Goal: Task Accomplishment & Management: Use online tool/utility

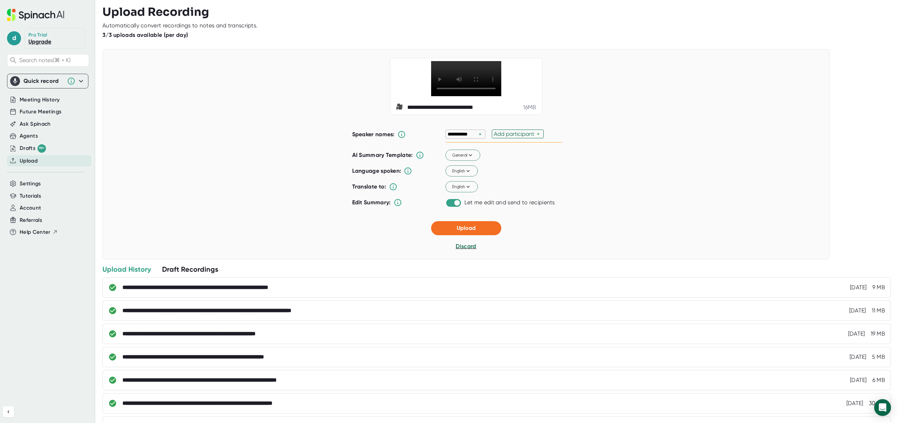
click at [482, 137] on div "×" at bounding box center [480, 134] width 6 height 7
click at [477, 137] on div "Add participant" at bounding box center [469, 133] width 43 height 7
type input "[PERSON_NAME]"
click at [483, 235] on button "Upload" at bounding box center [466, 228] width 70 height 14
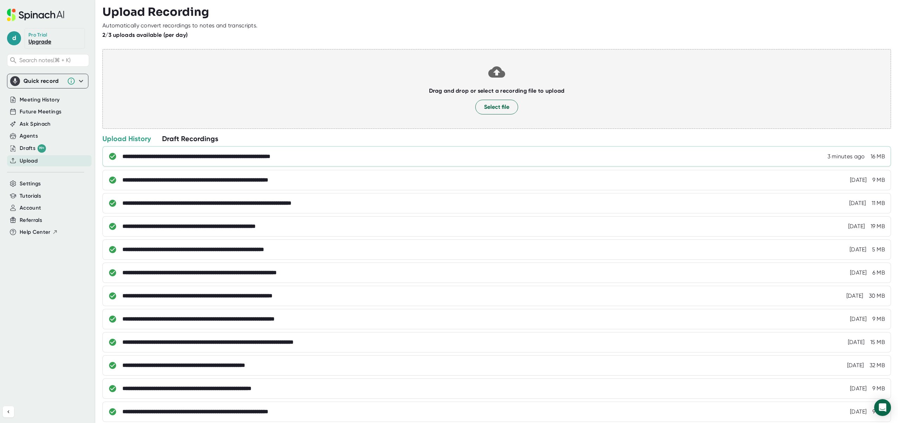
click at [349, 155] on div "**********" at bounding box center [503, 156] width 762 height 7
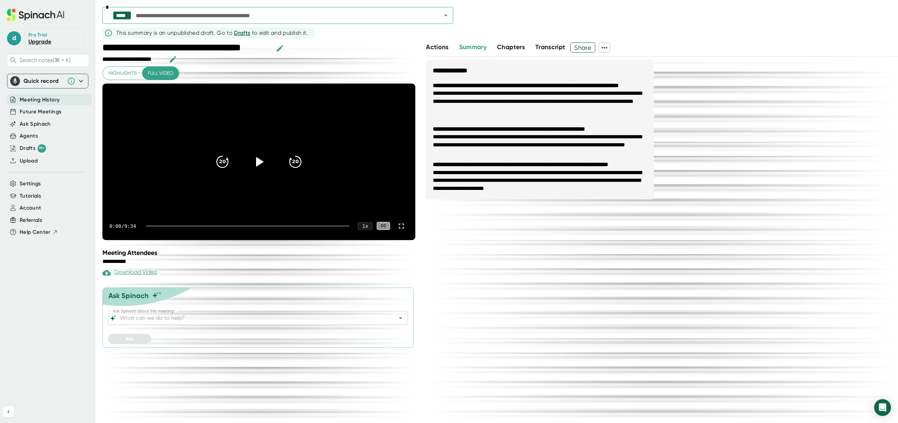
click at [613, 47] on span at bounding box center [617, 47] width 14 height 10
click at [607, 47] on icon at bounding box center [605, 47] width 6 height 1
click at [198, 295] on div at bounding box center [449, 211] width 898 height 423
click at [199, 313] on input "Ask Spinach about this meeting:" at bounding box center [252, 318] width 267 height 10
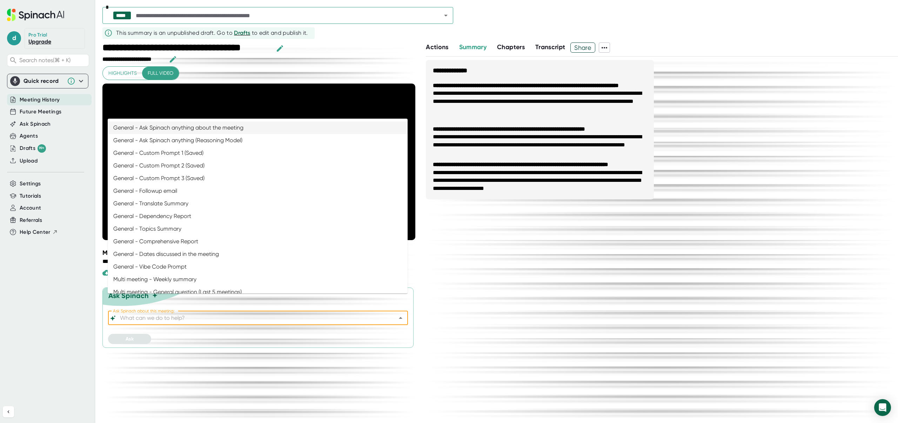
paste input "Loremi Dolors Ametco adi Elits Doeius Temporin Utlab Etdolo. M al enimadmin ven…"
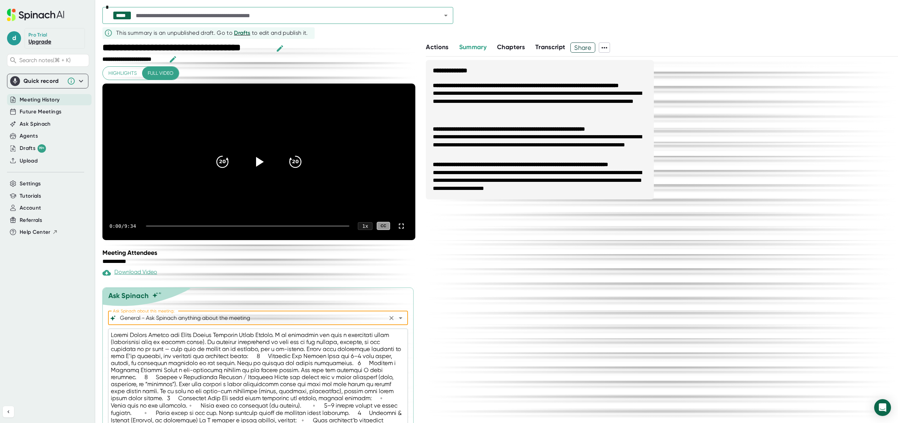
scroll to position [44, 0]
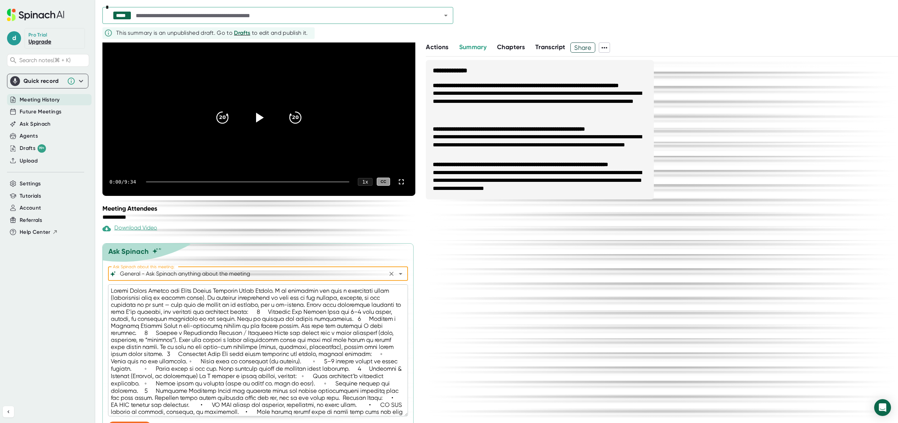
type input "General - Ask Spinach anything about the meeting"
click at [117, 421] on button "Ask" at bounding box center [129, 426] width 43 height 10
click at [607, 46] on icon at bounding box center [604, 47] width 8 height 8
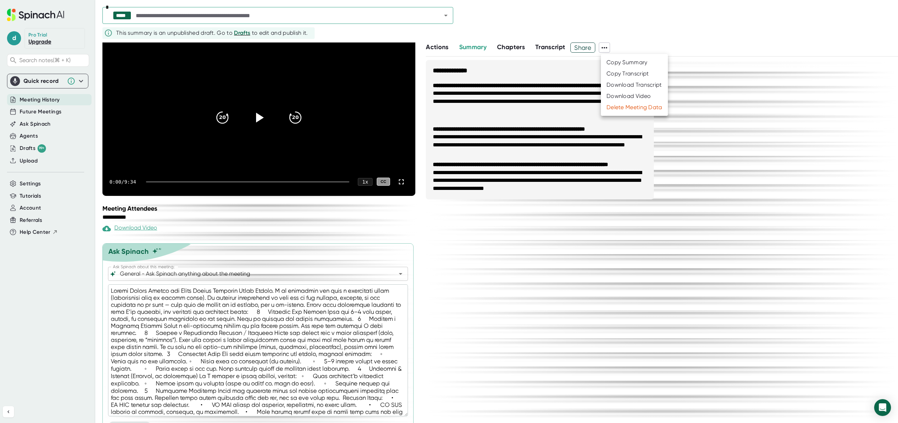
click at [607, 63] on div "Copy Summary" at bounding box center [626, 62] width 41 height 7
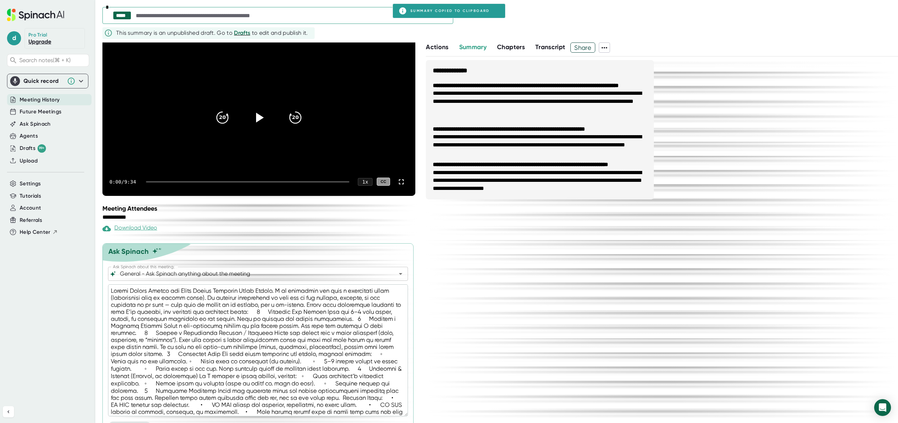
click at [604, 44] on icon at bounding box center [604, 47] width 8 height 8
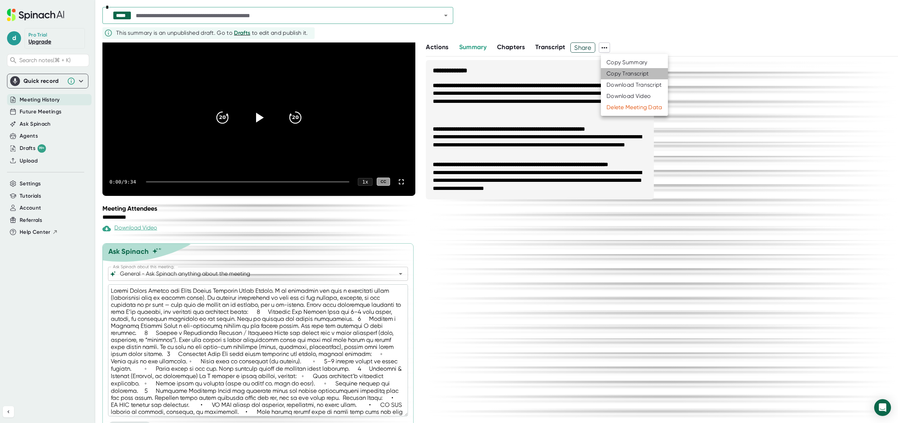
click at [613, 73] on div "Copy Transcript" at bounding box center [627, 73] width 42 height 7
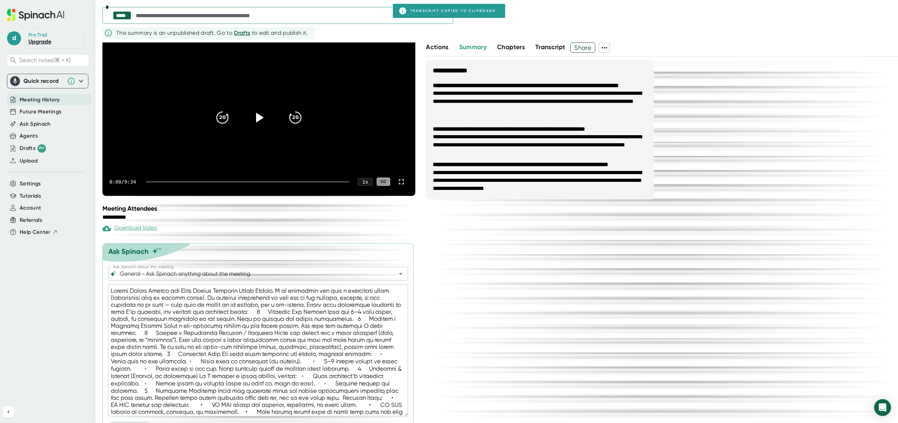
click at [556, 47] on span "Transcript" at bounding box center [550, 47] width 30 height 8
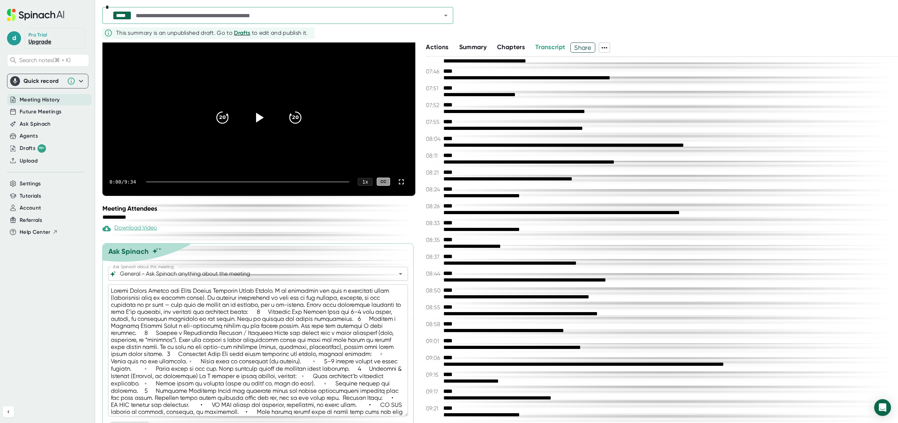
scroll to position [1288, 0]
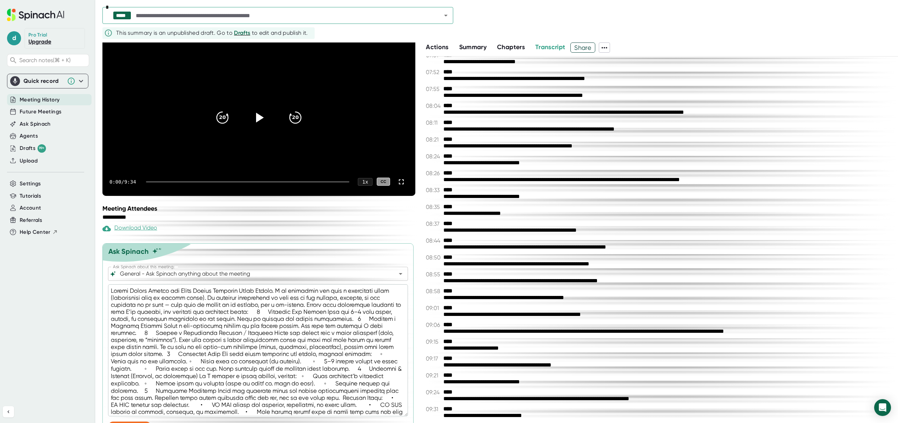
type textarea "x"
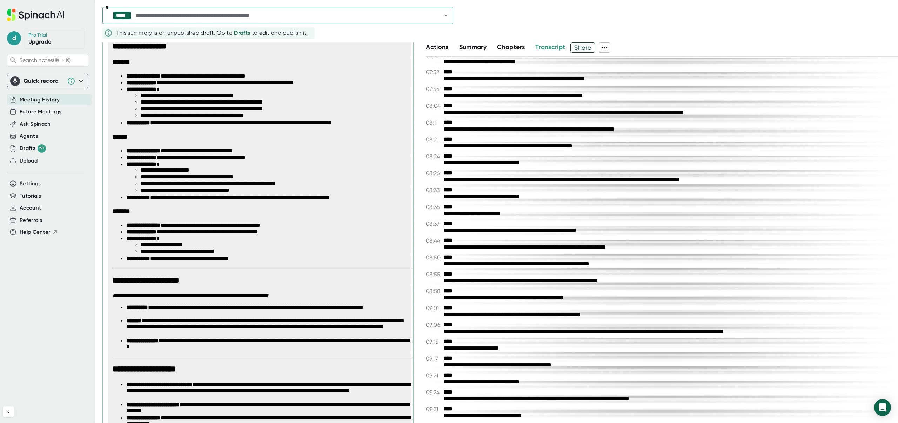
scroll to position [809, 0]
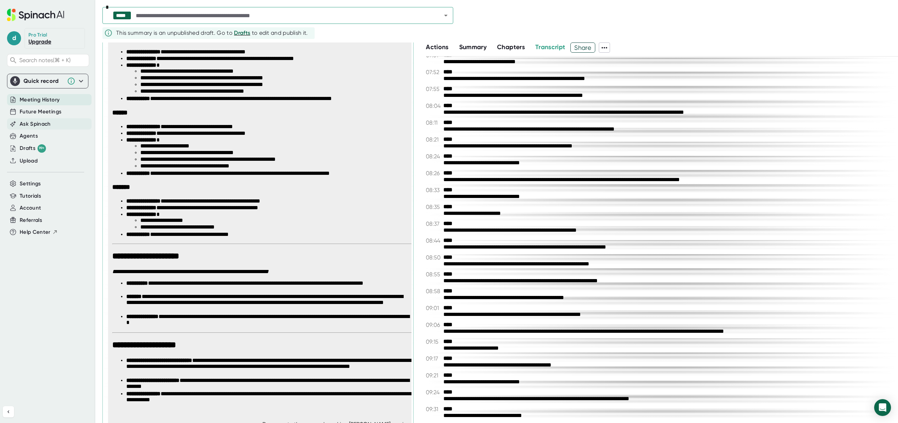
click at [63, 127] on div "Ask Spinach" at bounding box center [49, 124] width 85 height 12
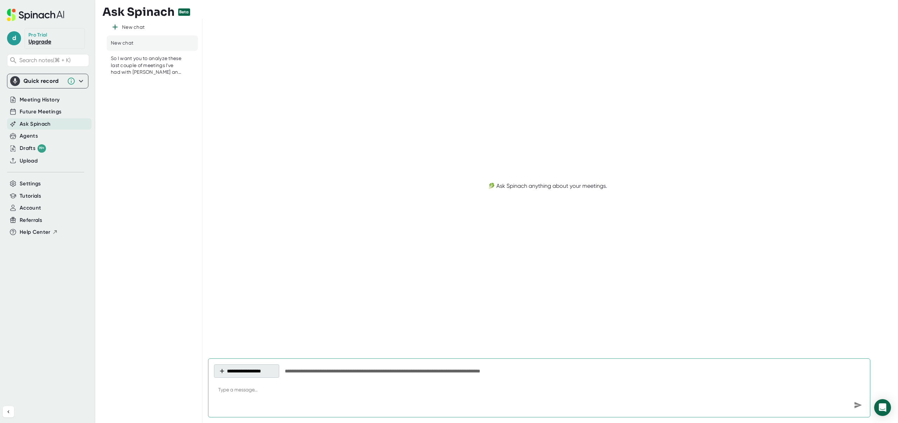
click at [247, 369] on button "**********" at bounding box center [246, 370] width 65 height 13
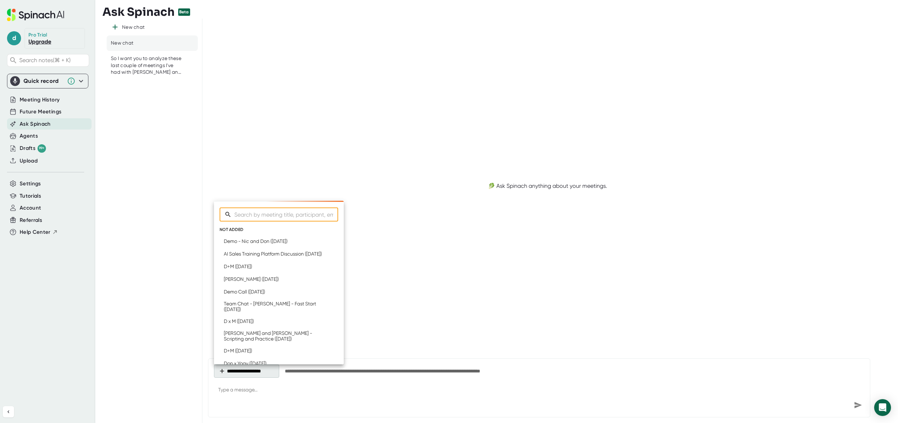
type textarea "x"
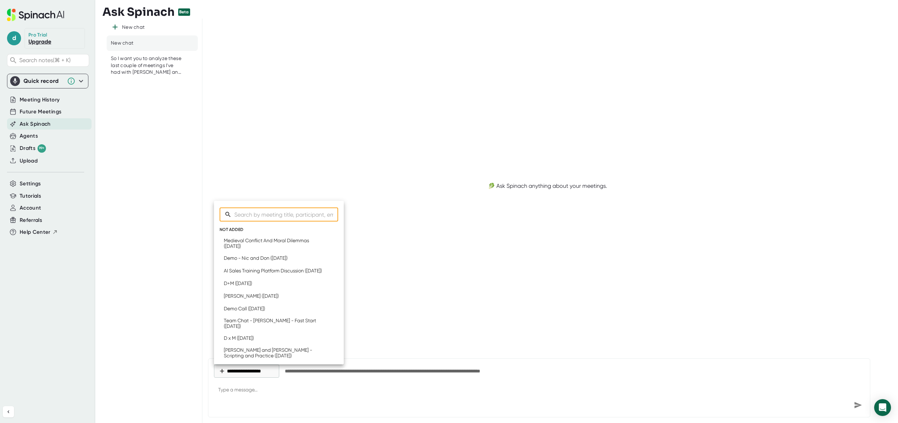
click at [51, 162] on div at bounding box center [449, 211] width 898 height 423
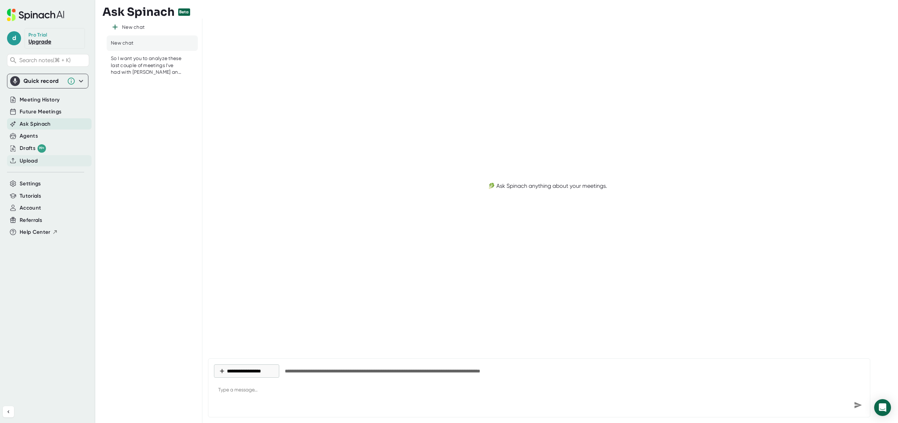
click at [56, 164] on div "Upload" at bounding box center [49, 161] width 85 height 12
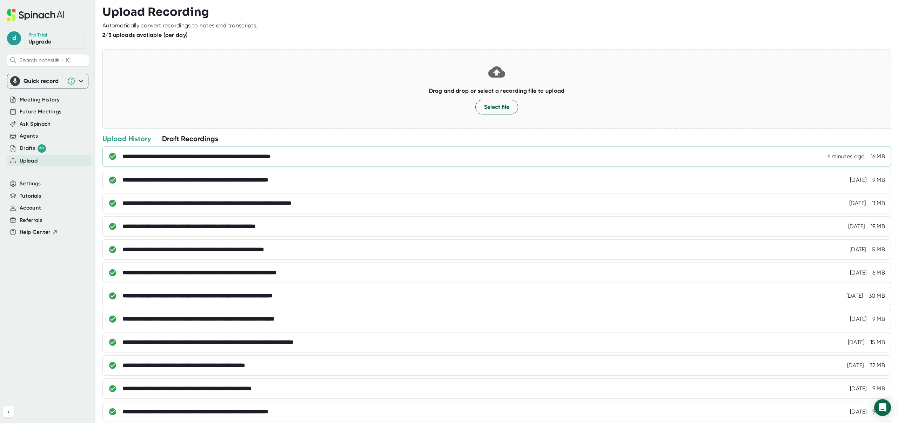
click at [166, 161] on div "**********" at bounding box center [496, 156] width 788 height 20
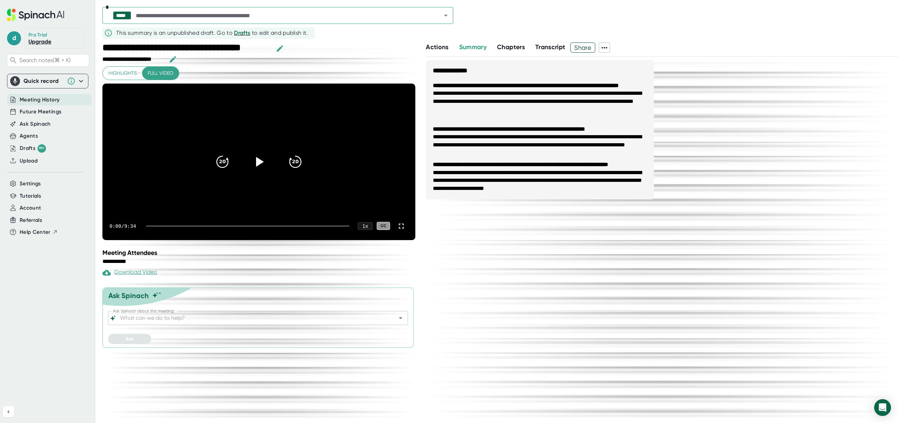
click at [216, 313] on input "Ask Spinach about this meeting:" at bounding box center [252, 318] width 267 height 10
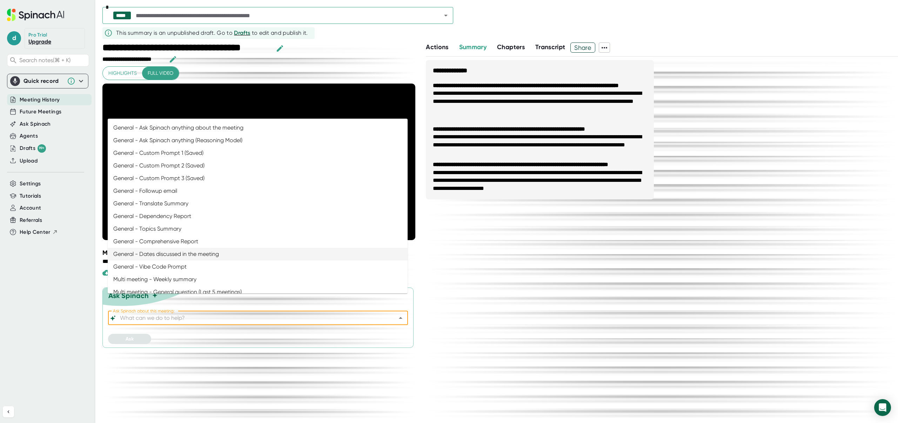
scroll to position [260, 0]
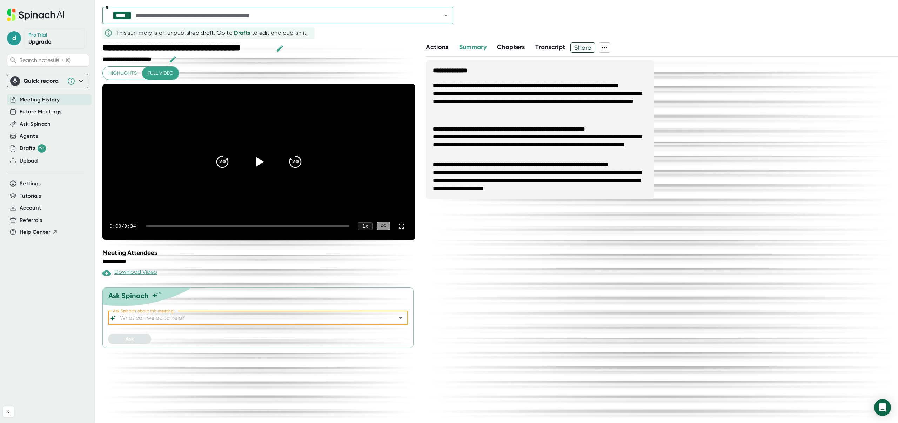
click at [260, 313] on input "Ask Spinach about this meeting:" at bounding box center [252, 318] width 267 height 10
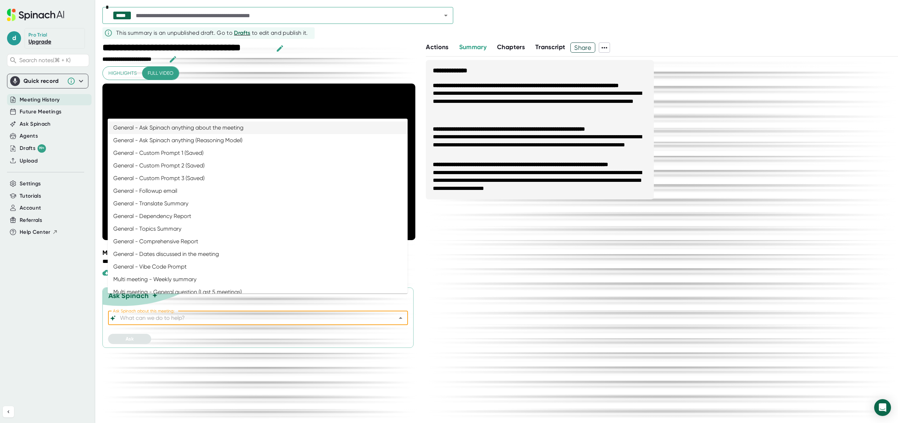
click at [260, 313] on input "Ask Spinach about this meeting:" at bounding box center [252, 318] width 267 height 10
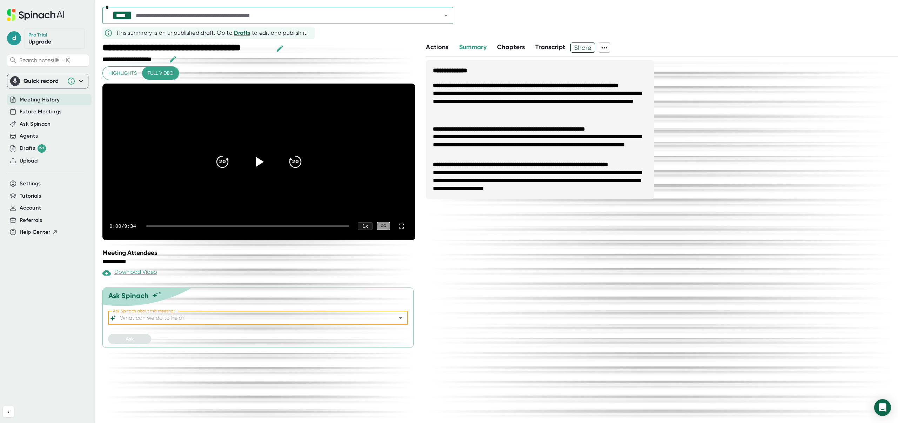
click at [260, 313] on input "Ask Spinach about this meeting:" at bounding box center [252, 318] width 267 height 10
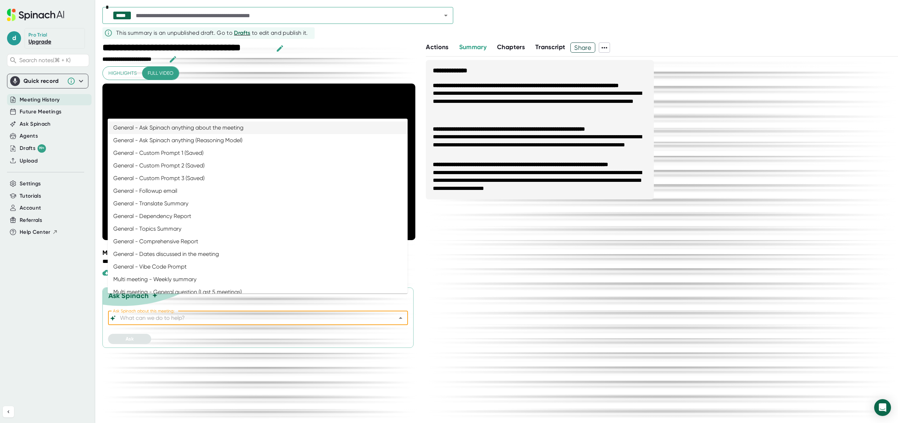
click at [260, 313] on input "Ask Spinach about this meeting:" at bounding box center [252, 318] width 267 height 10
